Goal: Transaction & Acquisition: Purchase product/service

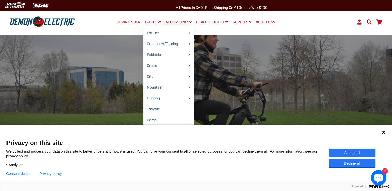
click at [148, 23] on link "E-BIKES" at bounding box center [153, 22] width 20 height 8
